Goal: Task Accomplishment & Management: Manage account settings

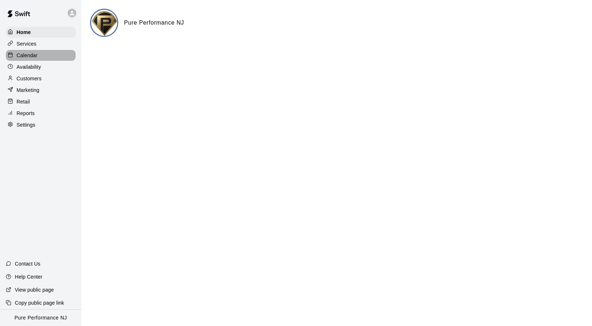
click at [29, 55] on p "Calendar" at bounding box center [27, 55] width 21 height 7
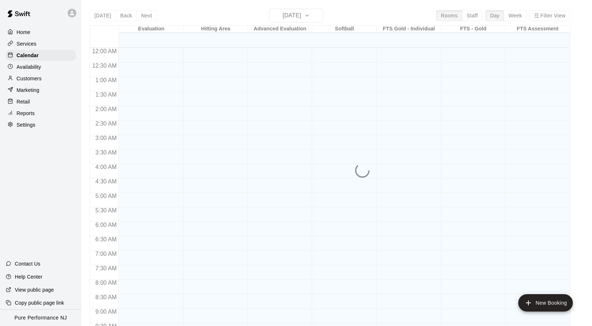
scroll to position [311, 0]
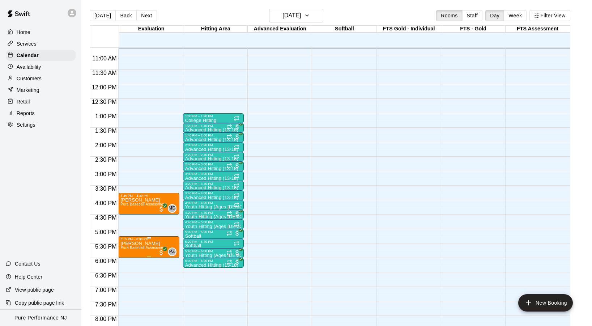
click at [157, 275] on div at bounding box center [296, 163] width 592 height 326
click at [147, 17] on button "Next" at bounding box center [146, 15] width 20 height 11
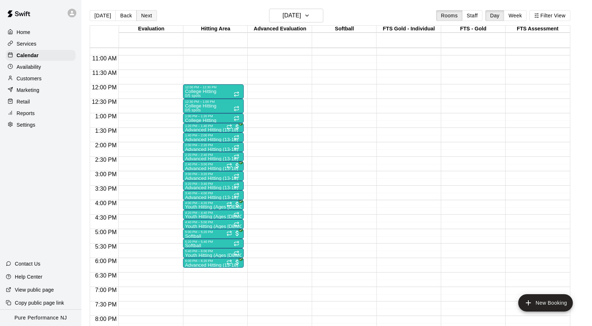
click at [147, 17] on button "Next" at bounding box center [146, 15] width 20 height 11
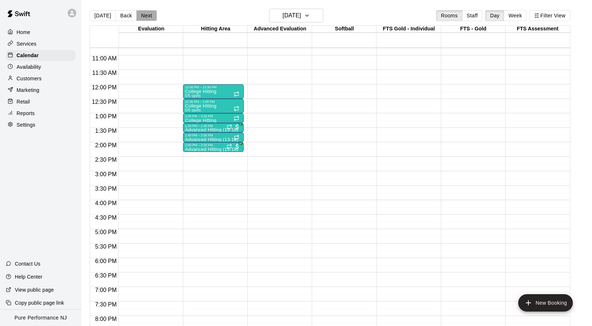
click at [147, 17] on button "Next" at bounding box center [146, 15] width 20 height 11
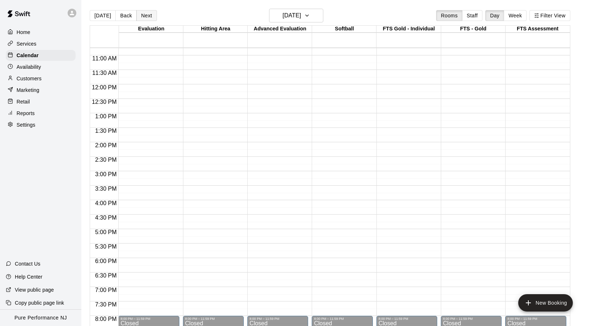
click at [147, 17] on button "Next" at bounding box center [146, 15] width 20 height 11
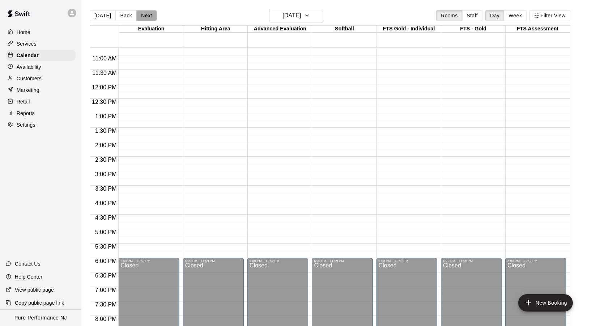
click at [147, 17] on button "Next" at bounding box center [146, 15] width 20 height 11
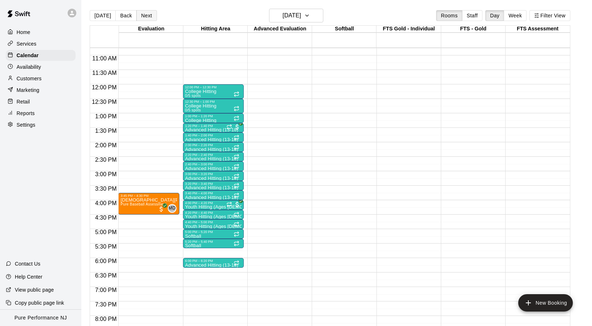
click at [147, 17] on button "Next" at bounding box center [146, 15] width 20 height 11
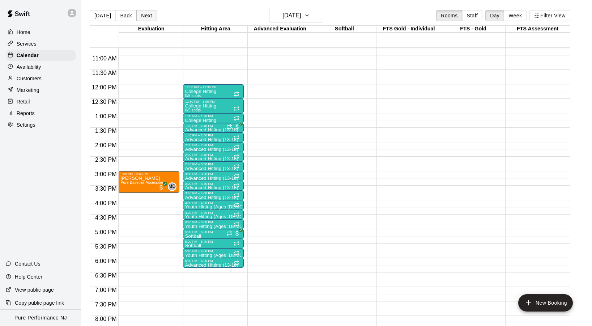
click at [147, 17] on button "Next" at bounding box center [146, 15] width 20 height 11
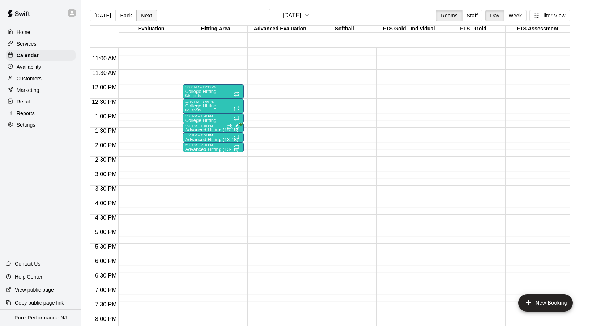
click at [147, 17] on button "Next" at bounding box center [146, 15] width 20 height 11
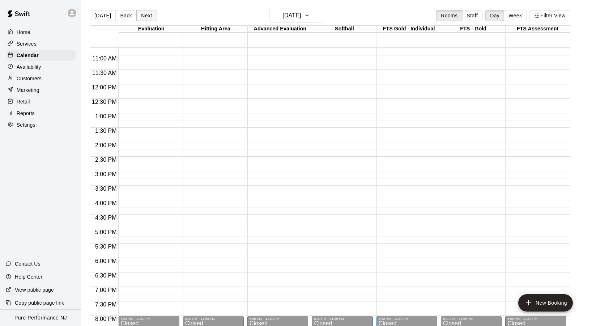
click at [147, 17] on button "Next" at bounding box center [146, 15] width 20 height 11
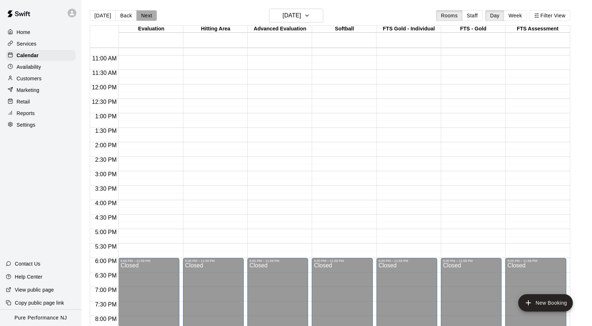
click at [147, 17] on button "Next" at bounding box center [146, 15] width 20 height 11
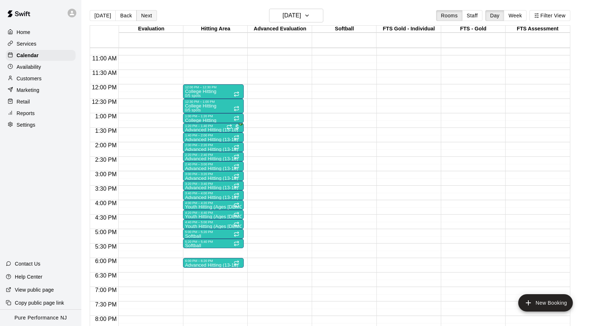
click at [147, 17] on button "Next" at bounding box center [146, 15] width 20 height 11
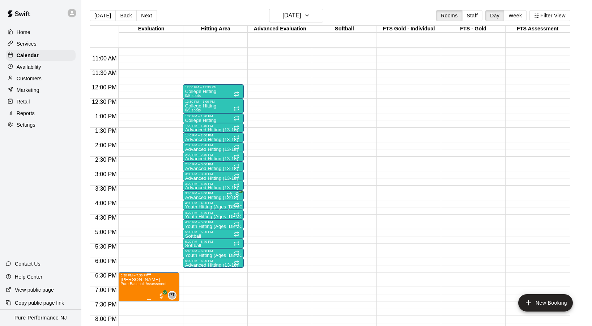
click at [129, 296] on img "edit" at bounding box center [128, 295] width 8 height 8
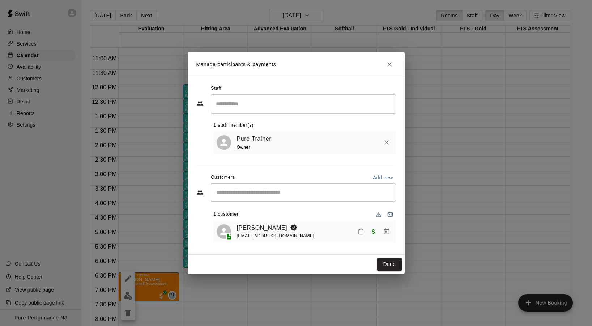
click at [244, 106] on input "Search staff" at bounding box center [303, 104] width 179 height 13
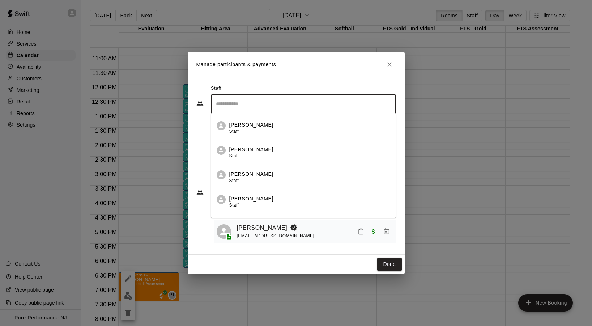
click at [252, 193] on li "[PERSON_NAME] Staff" at bounding box center [303, 199] width 185 height 25
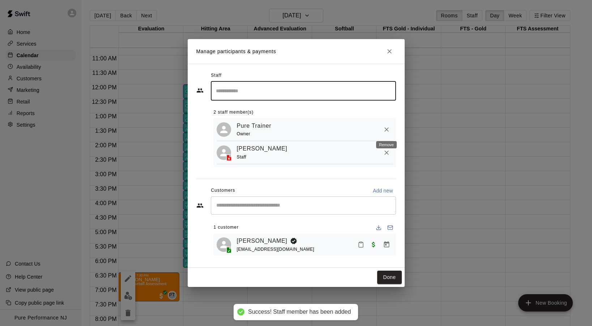
click at [386, 132] on icon "Remove" at bounding box center [386, 129] width 7 height 7
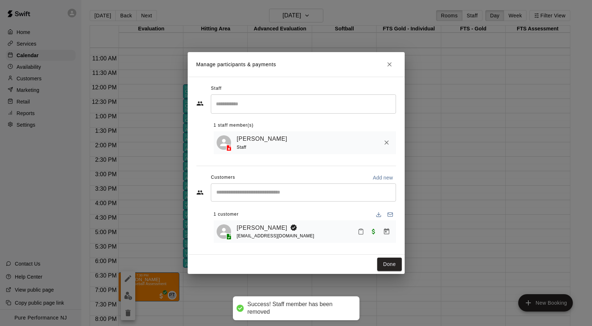
click at [292, 103] on input "Search staff" at bounding box center [303, 104] width 179 height 13
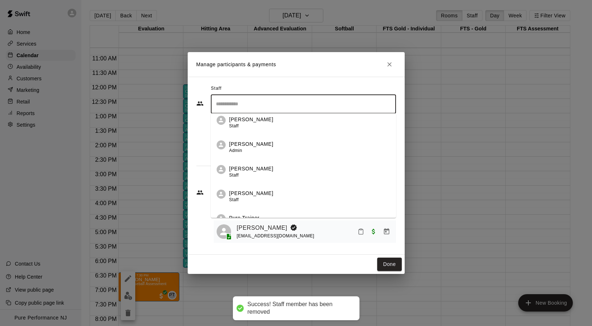
scroll to position [104, 0]
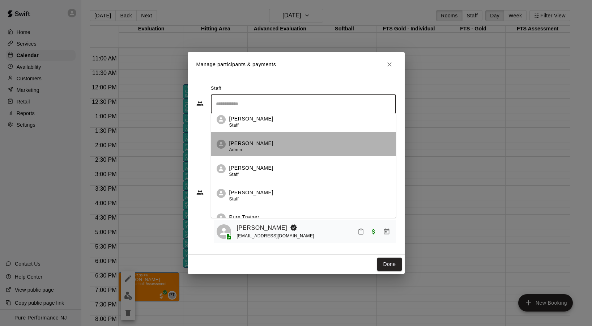
click at [269, 149] on div "[PERSON_NAME] Admin" at bounding box center [309, 147] width 161 height 14
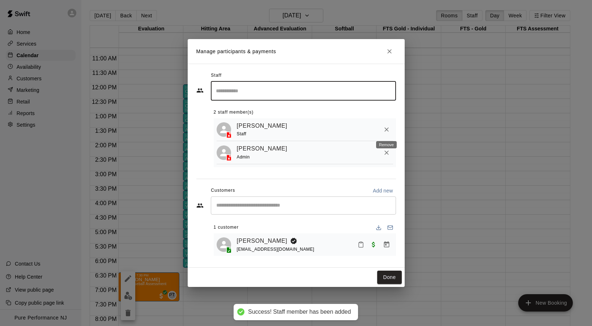
click at [386, 130] on icon "Remove" at bounding box center [386, 129] width 4 height 4
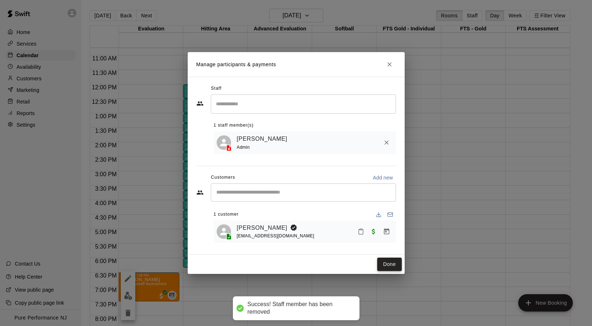
click at [388, 265] on button "Done" at bounding box center [389, 263] width 24 height 13
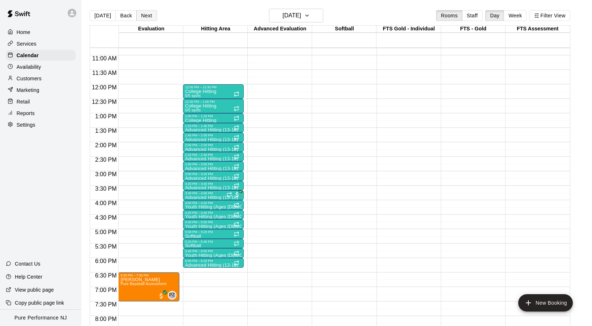
click at [142, 16] on button "Next" at bounding box center [146, 15] width 20 height 11
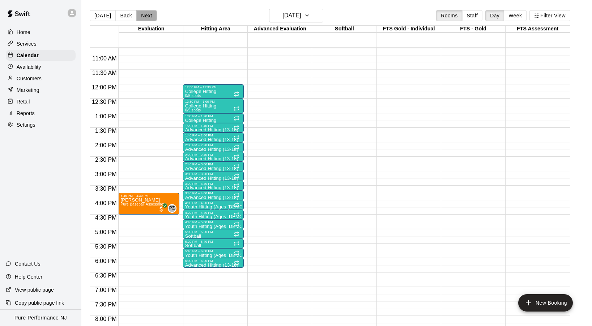
click at [142, 16] on button "Next" at bounding box center [146, 15] width 20 height 11
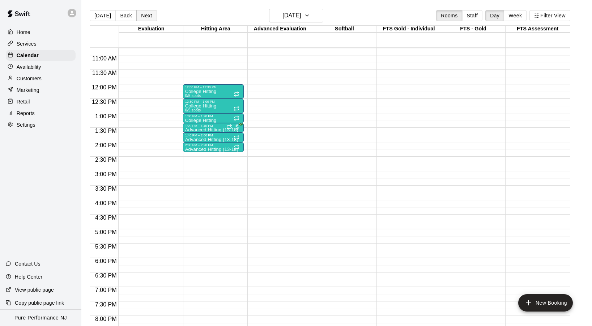
click at [142, 16] on button "Next" at bounding box center [146, 15] width 20 height 11
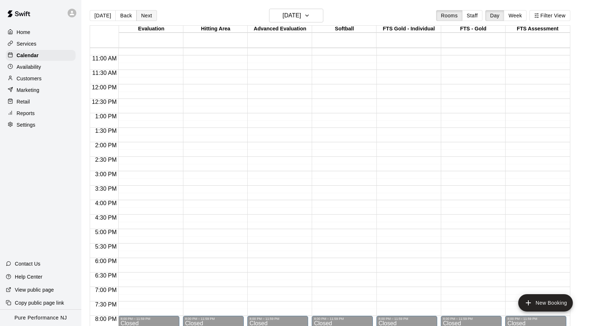
click at [142, 16] on button "Next" at bounding box center [146, 15] width 20 height 11
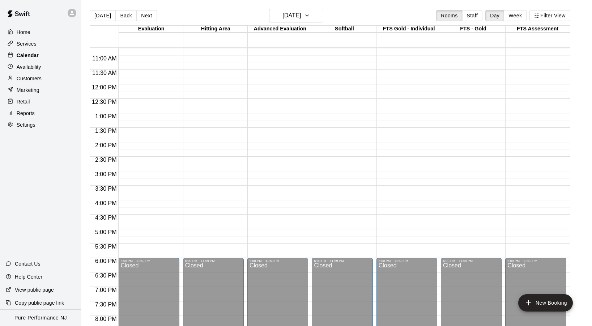
click at [30, 52] on p "Calendar" at bounding box center [28, 55] width 22 height 7
click at [29, 56] on p "Calendar" at bounding box center [28, 55] width 22 height 7
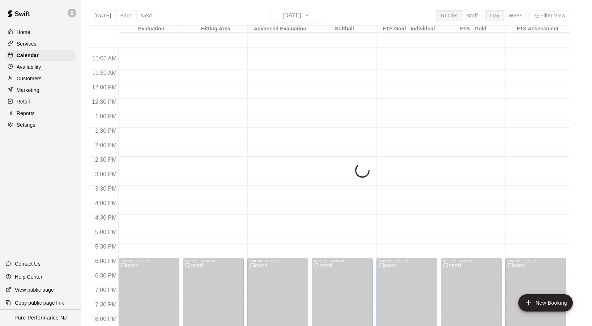
click at [104, 15] on div "[DATE] Back [DATE][DATE] Rooms Staff Day Week Filter View Evaluation 31 Sun Hit…" at bounding box center [330, 172] width 480 height 326
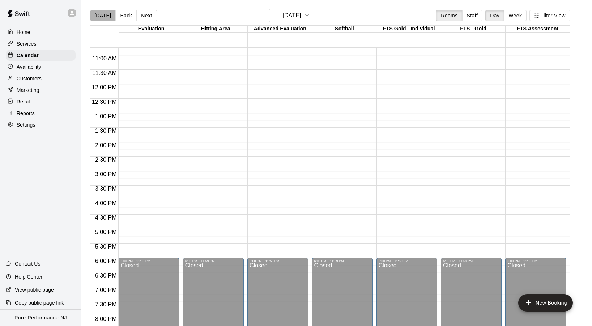
click at [104, 15] on button "[DATE]" at bounding box center [103, 15] width 26 height 11
